Goal: Check status: Check status

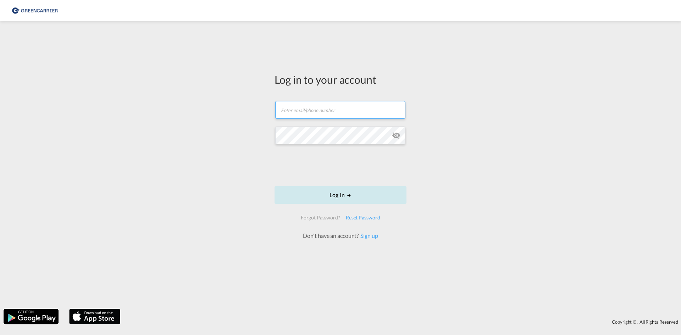
type input "[EMAIL_ADDRESS][DOMAIN_NAME]"
click at [332, 195] on button "Log In" at bounding box center [341, 195] width 132 height 18
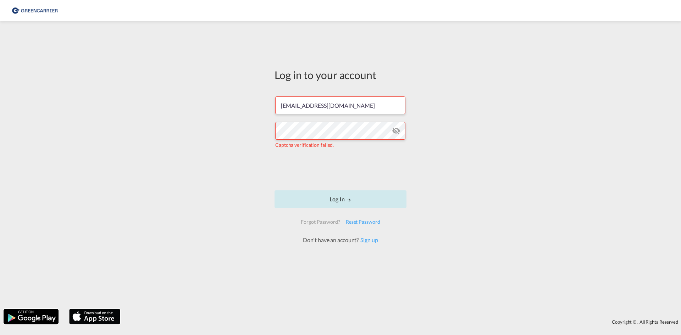
click at [305, 196] on button "Log In" at bounding box center [341, 200] width 132 height 18
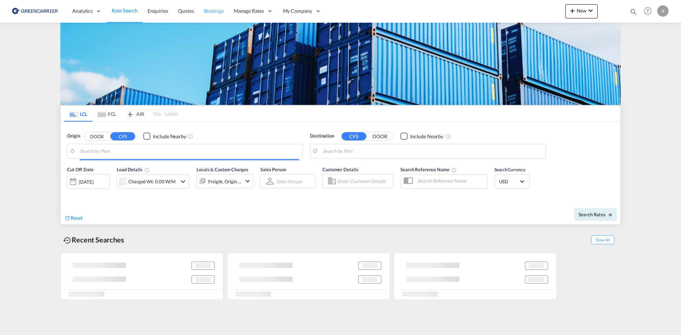
type input "DK-6760, Bæk, [GEOGRAPHIC_DATA], [GEOGRAPHIC_DATA], [GEOGRAPHIC_DATA], [GEOGRAP…"
type input "Sohar, OMSOH"
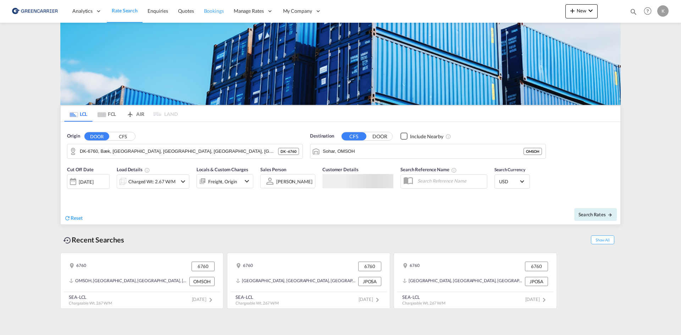
click at [207, 10] on span "Bookings" at bounding box center [214, 11] width 20 height 6
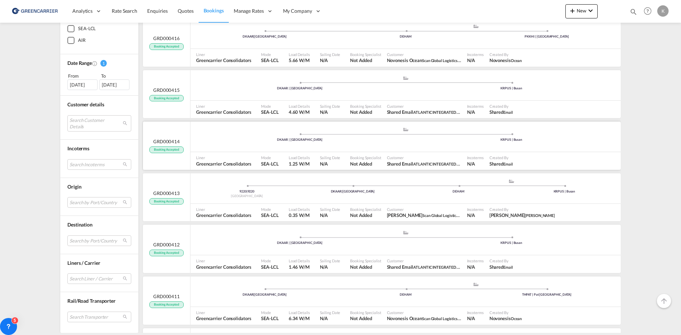
scroll to position [710, 0]
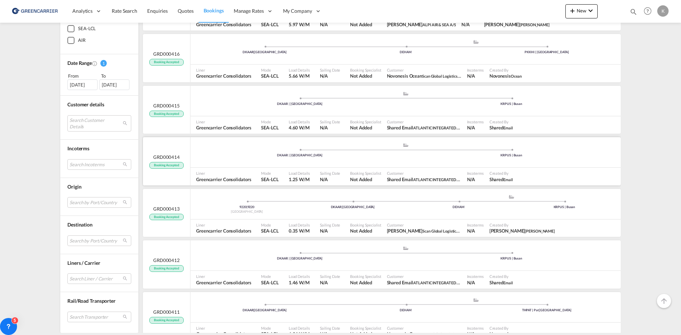
click at [403, 167] on div ".a{fill:#aaa8ad;} .a{fill:#aaa8ad;} DKAAR | [GEOGRAPHIC_DATA] KRPUS | [GEOGRAPH…" at bounding box center [406, 152] width 430 height 31
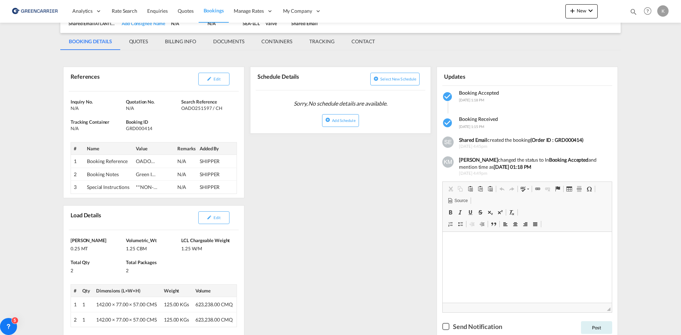
scroll to position [106, 0]
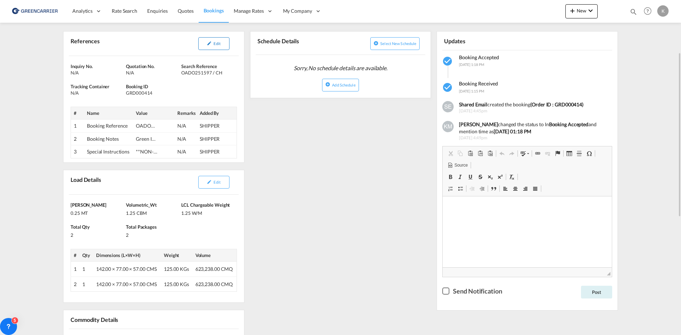
click at [224, 45] on button "Edit" at bounding box center [213, 43] width 31 height 13
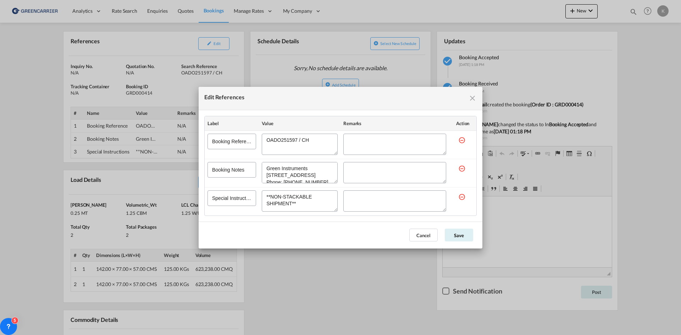
click at [472, 98] on md-icon "icon-close fg-AAA8AD cursor" at bounding box center [472, 98] width 9 height 9
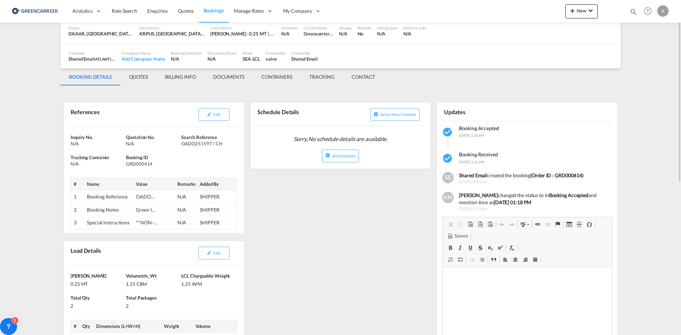
scroll to position [0, 0]
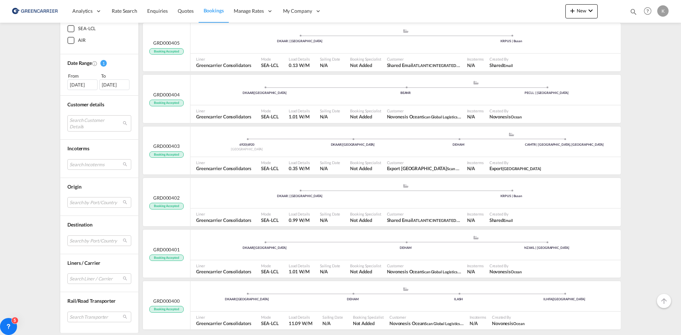
scroll to position [1324, 0]
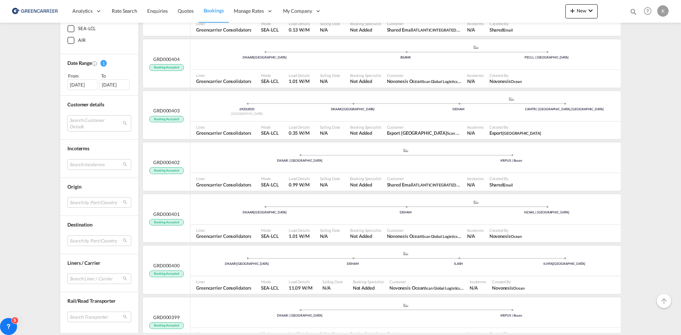
click at [91, 86] on div "[DATE]" at bounding box center [82, 84] width 30 height 11
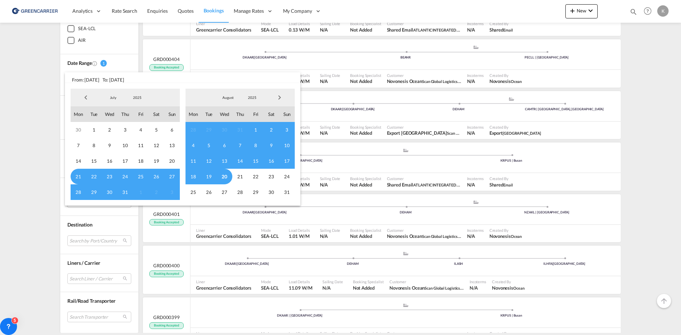
click at [240, 159] on span "14" at bounding box center [240, 161] width 16 height 16
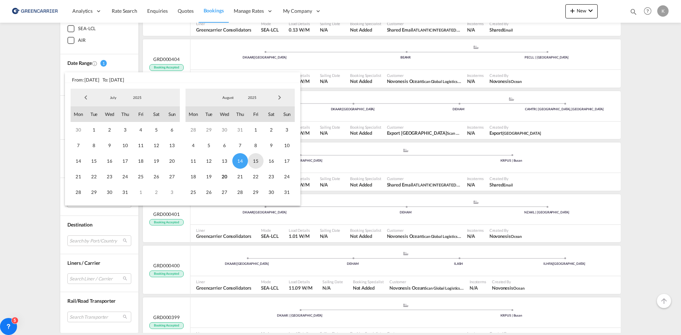
click at [255, 158] on span "15" at bounding box center [256, 161] width 16 height 16
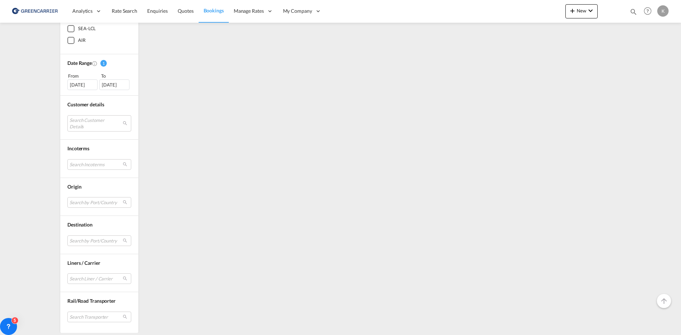
scroll to position [0, 0]
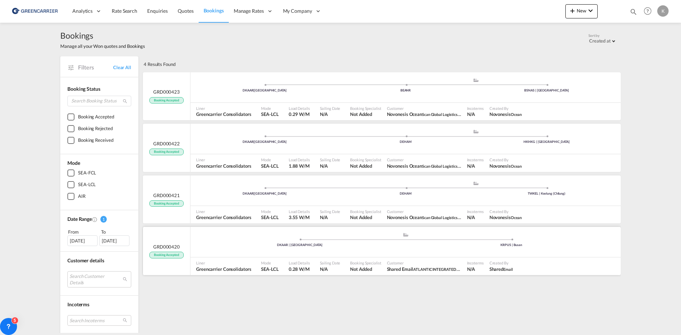
click at [296, 150] on div ".a{fill:#aaa8ad;} .a{fill:#aaa8ad;} DKAAR | [GEOGRAPHIC_DATA] KRPUS | [GEOGRAPH…" at bounding box center [406, 139] width 430 height 21
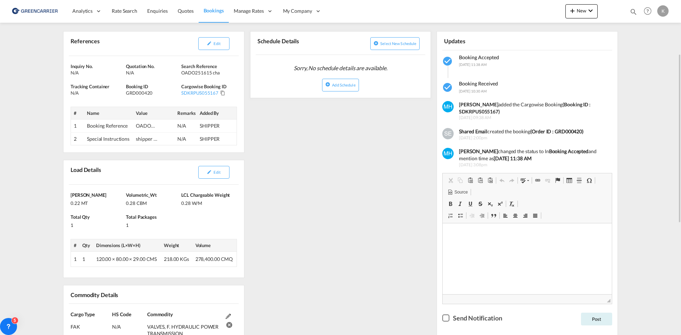
scroll to position [71, 0]
